Goal: Information Seeking & Learning: Learn about a topic

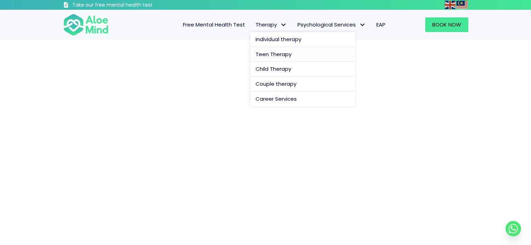
click at [279, 53] on span "Teen Therapy" at bounding box center [274, 54] width 36 height 7
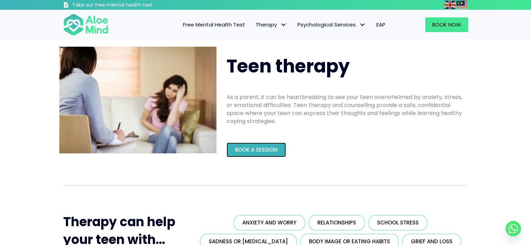
click at [265, 148] on span "Book a Session" at bounding box center [256, 149] width 43 height 7
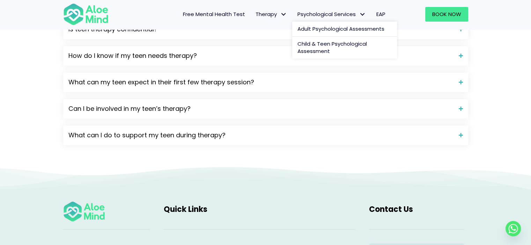
scroll to position [908, 0]
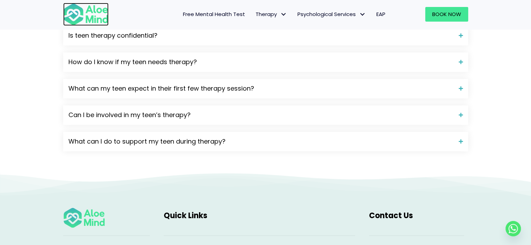
click at [80, 25] on img at bounding box center [85, 14] width 45 height 23
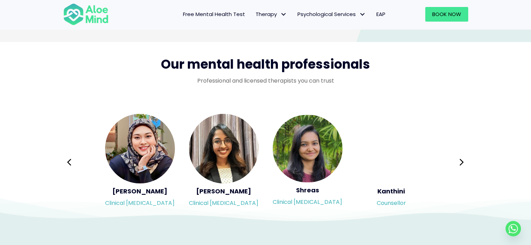
scroll to position [1117, 0]
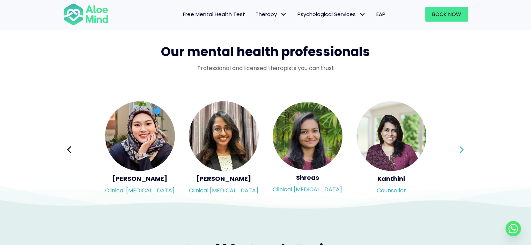
click at [457, 152] on button "Next" at bounding box center [461, 149] width 17 height 17
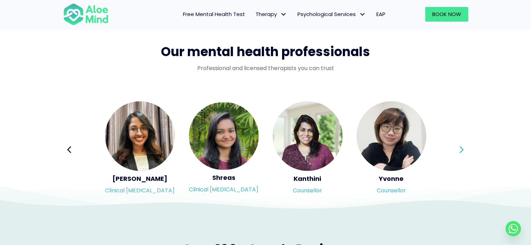
click at [457, 152] on button "Next" at bounding box center [461, 149] width 17 height 17
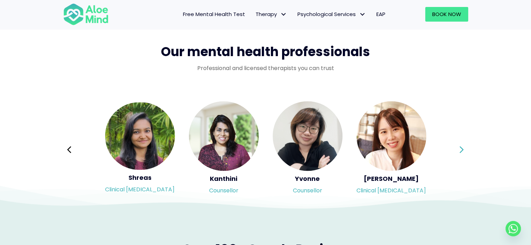
click at [464, 150] on button "Next" at bounding box center [461, 149] width 17 height 17
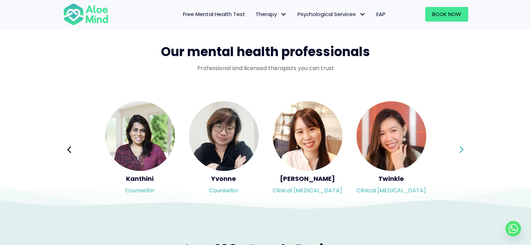
click at [464, 150] on button "Next" at bounding box center [461, 149] width 17 height 17
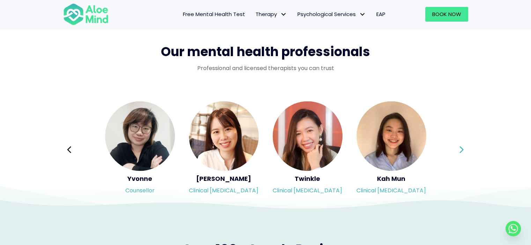
click at [464, 150] on button "Next" at bounding box center [461, 149] width 17 height 17
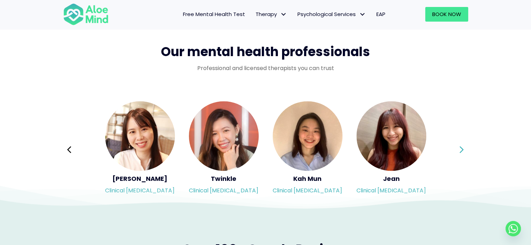
click at [464, 150] on button "Next" at bounding box center [461, 149] width 17 height 17
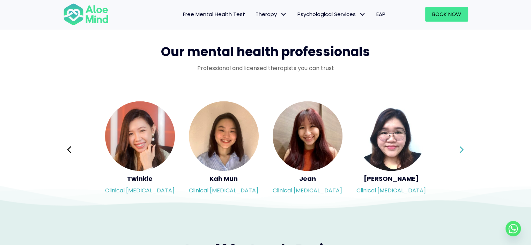
click at [464, 150] on button "Next" at bounding box center [461, 149] width 17 height 17
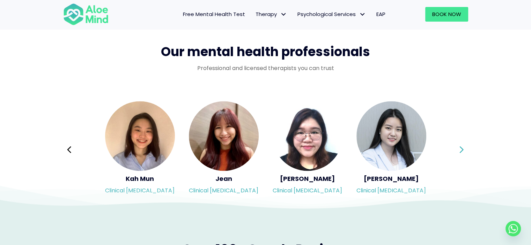
click at [464, 150] on button "Next" at bounding box center [461, 149] width 17 height 17
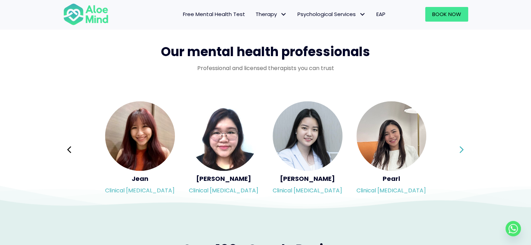
click at [464, 150] on button "Next" at bounding box center [461, 149] width 17 height 17
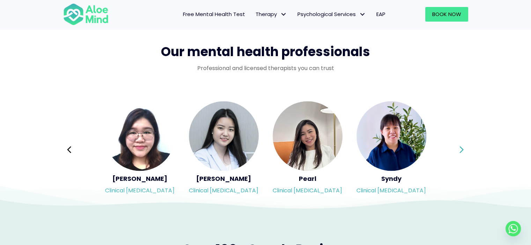
click at [464, 150] on button "Next" at bounding box center [461, 149] width 17 height 17
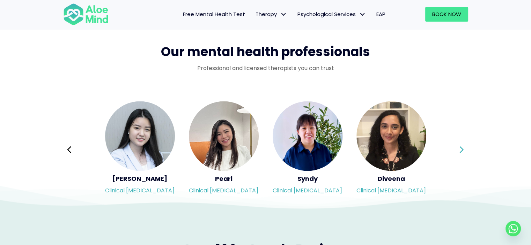
click at [464, 150] on button "Next" at bounding box center [461, 149] width 17 height 17
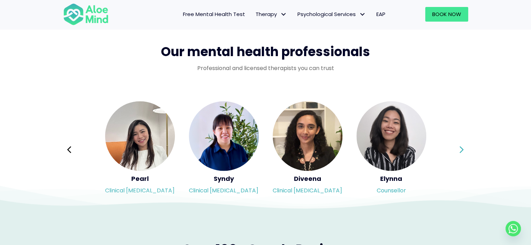
click at [464, 150] on button "Next" at bounding box center [461, 149] width 17 height 17
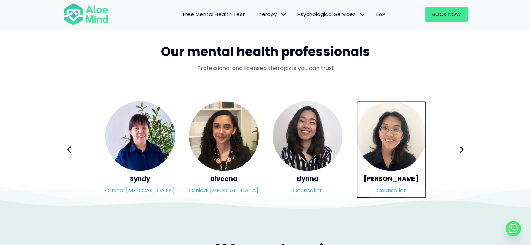
click at [382, 143] on img "Slide 18 of 3" at bounding box center [391, 136] width 70 height 70
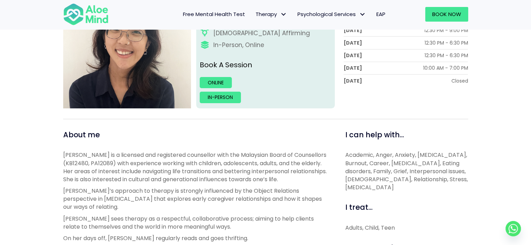
scroll to position [175, 0]
